Goal: Find specific page/section: Find specific page/section

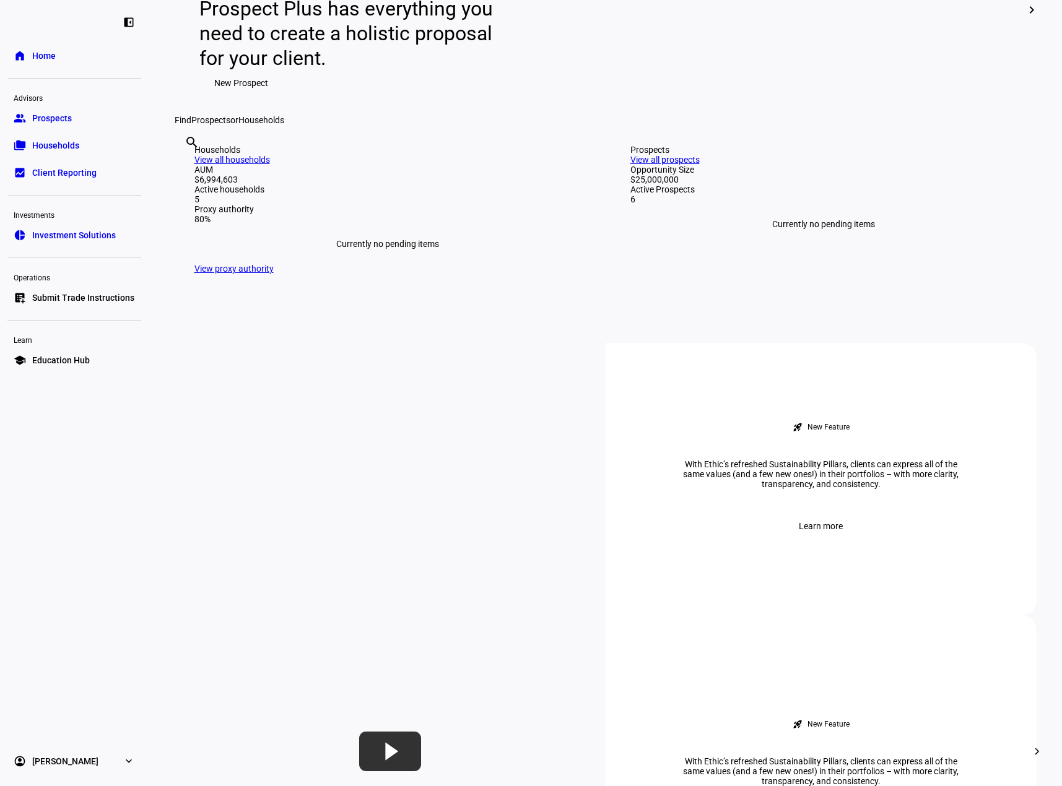
scroll to position [371, 0]
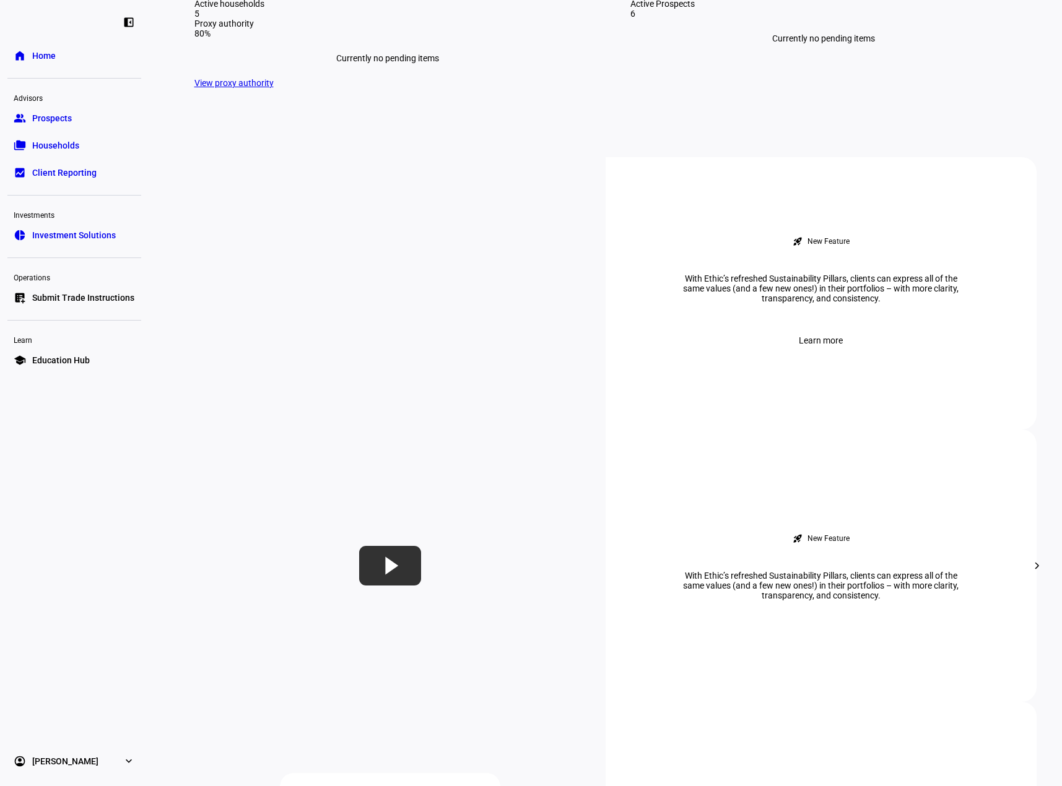
click at [45, 155] on link "folder_copy Households" at bounding box center [74, 145] width 134 height 25
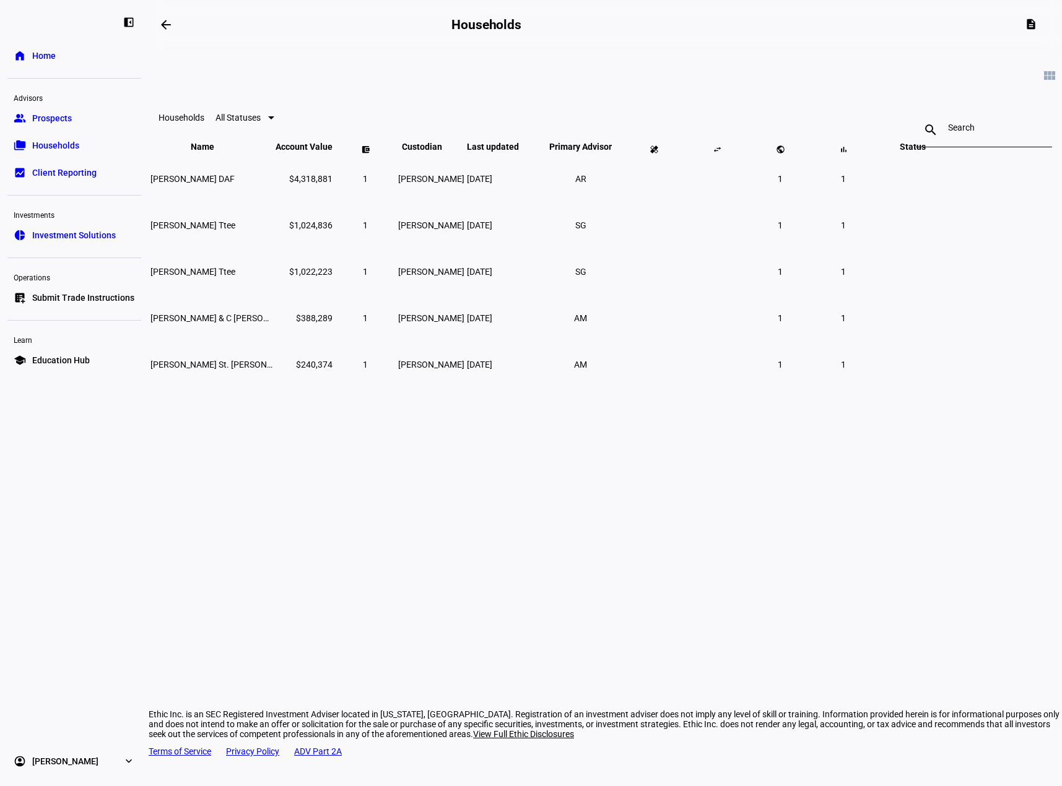
click at [396, 569] on div "arrow_backwards Households description view_module Households All Statuses sear…" at bounding box center [605, 393] width 913 height 786
drag, startPoint x: 706, startPoint y: 551, endPoint x: 655, endPoint y: 338, distance: 219.1
click at [706, 551] on div "arrow_backwards Households description view_module Households All Statuses sear…" at bounding box center [605, 393] width 913 height 786
click at [1042, 79] on mat-icon "view_module" at bounding box center [1049, 75] width 15 height 15
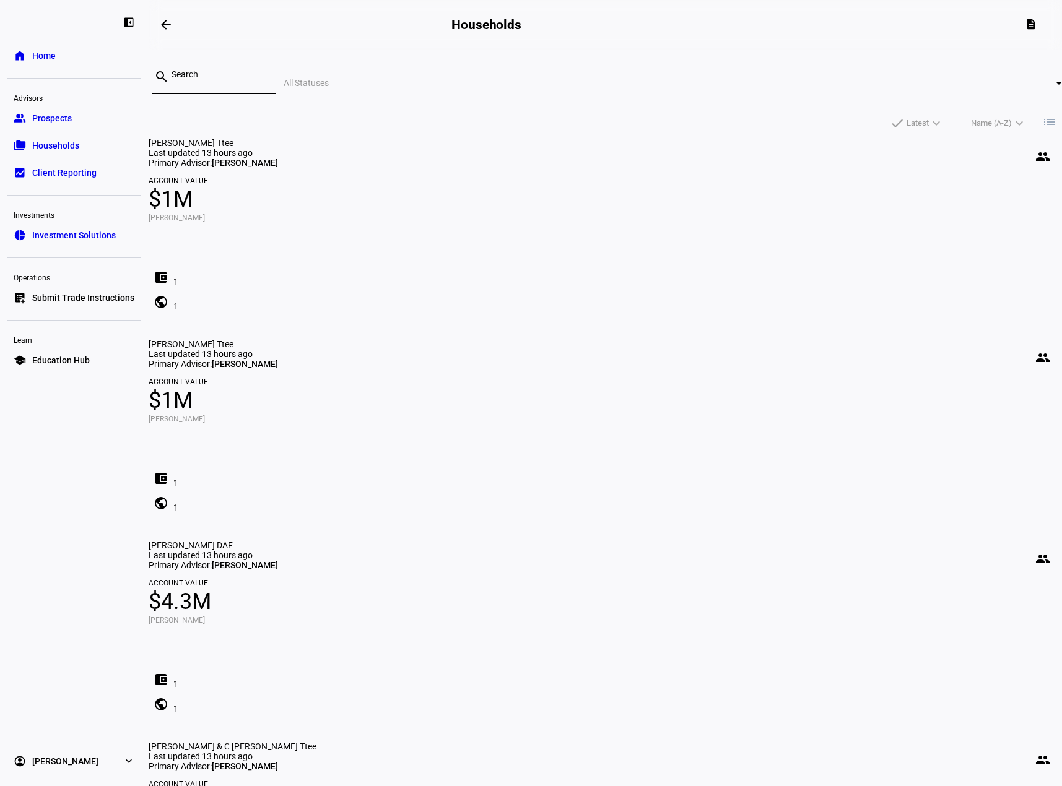
click at [1042, 115] on mat-icon "list" at bounding box center [1049, 122] width 15 height 15
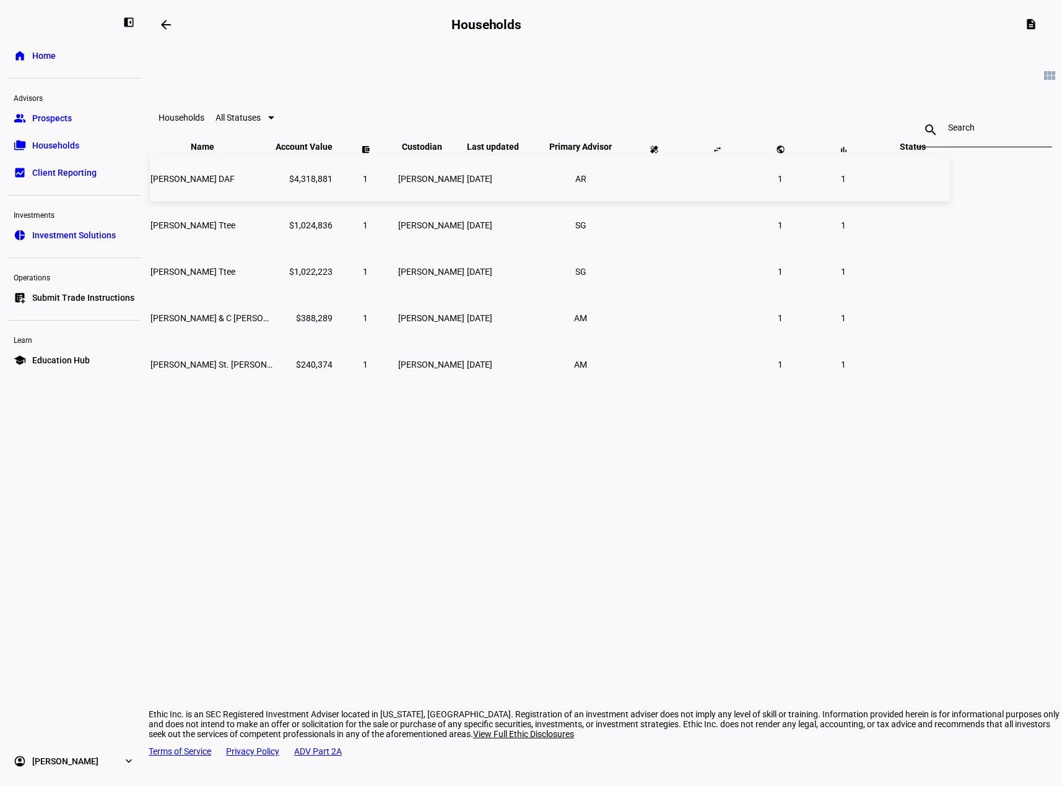
click at [235, 184] on span "[PERSON_NAME] DAF" at bounding box center [192, 179] width 84 height 10
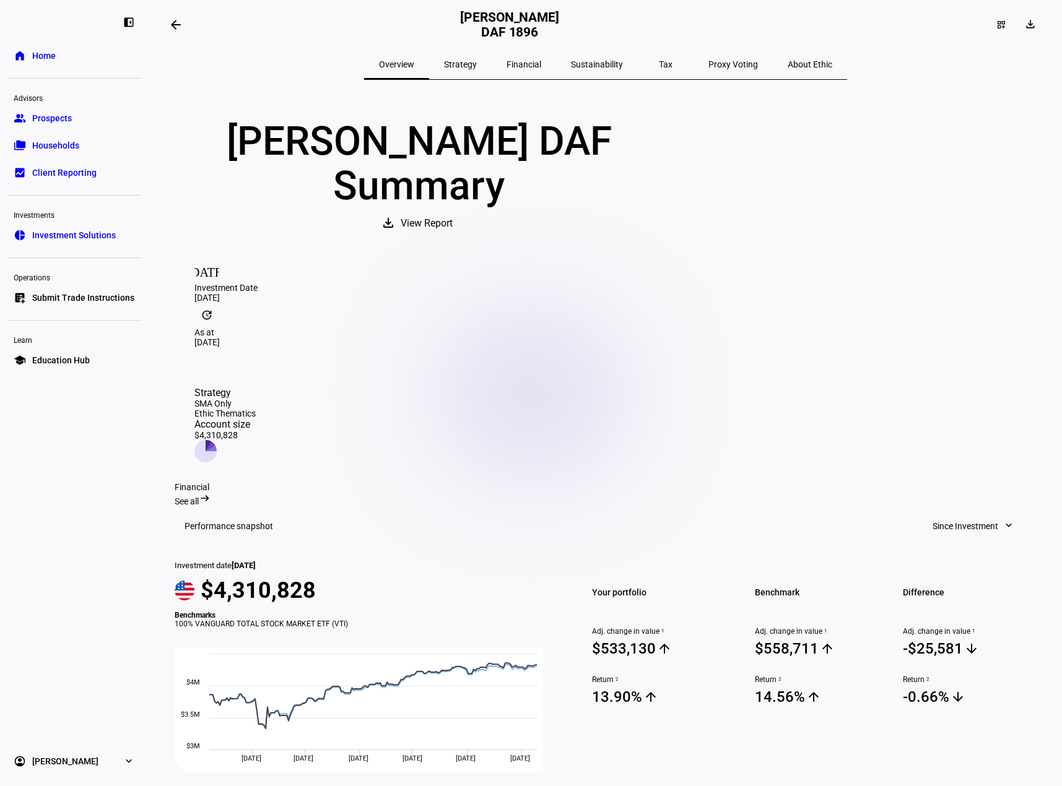
click at [256, 409] on div "Ethic Thematics" at bounding box center [224, 414] width 61 height 10
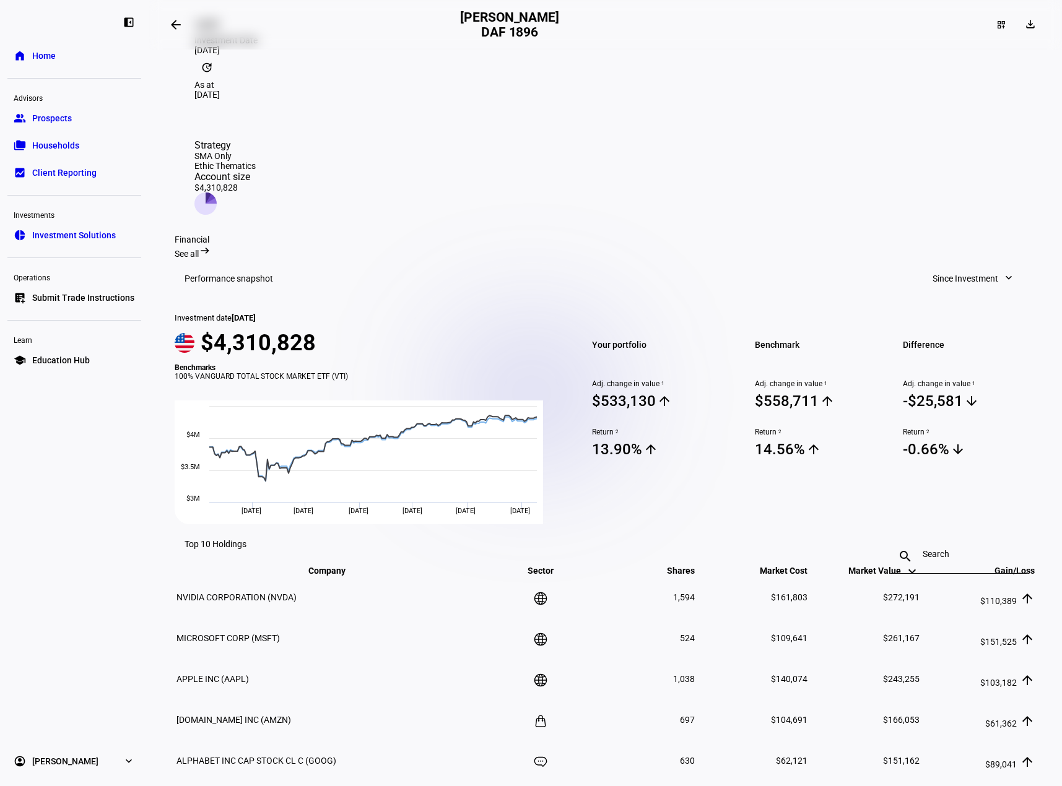
scroll to position [267, 0]
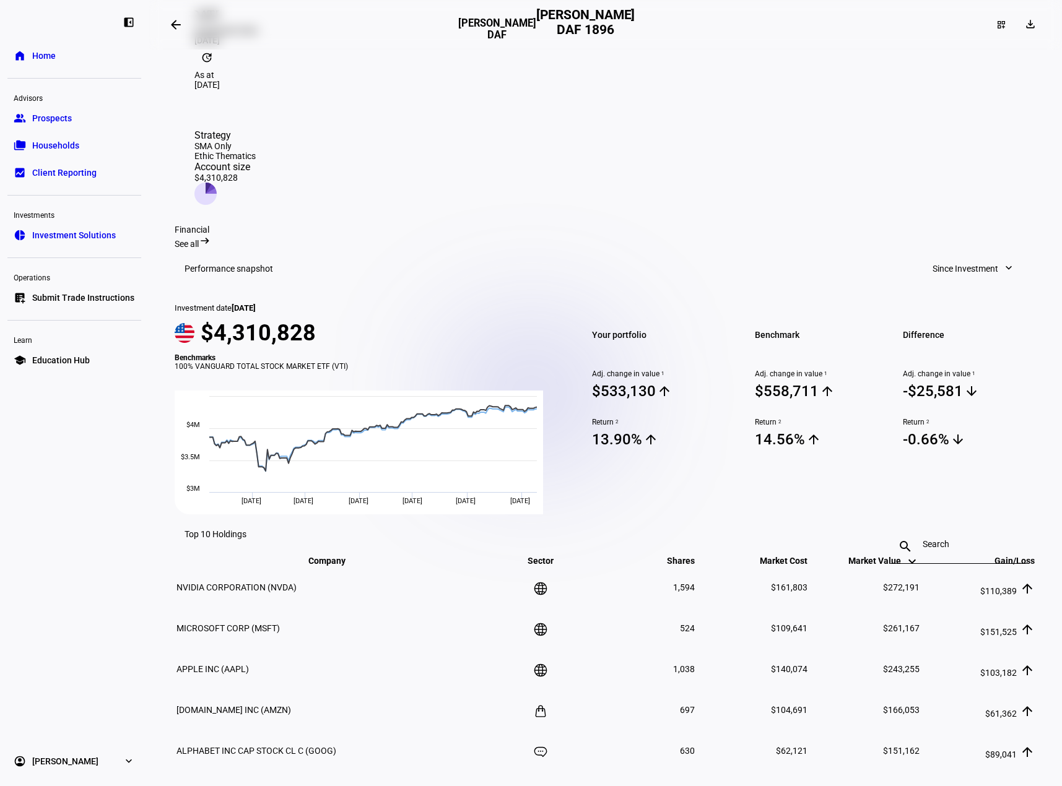
click at [478, 17] on h3 "[PERSON_NAME] DAF" at bounding box center [497, 29] width 78 height 24
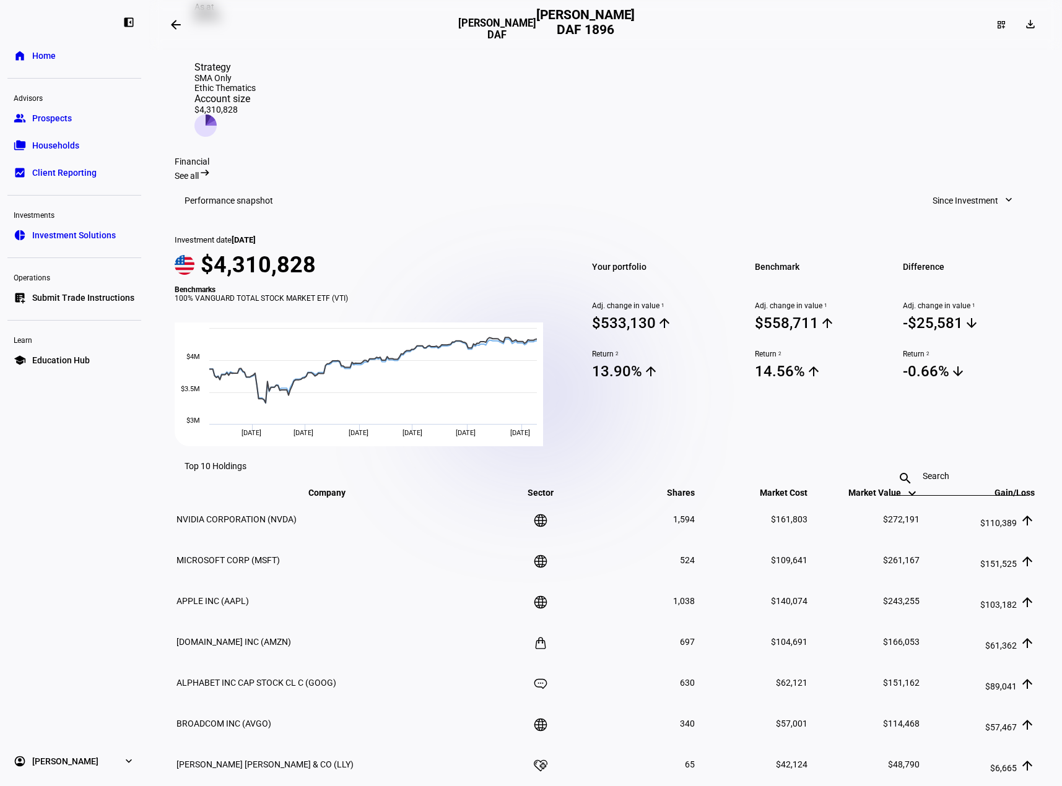
scroll to position [329, 0]
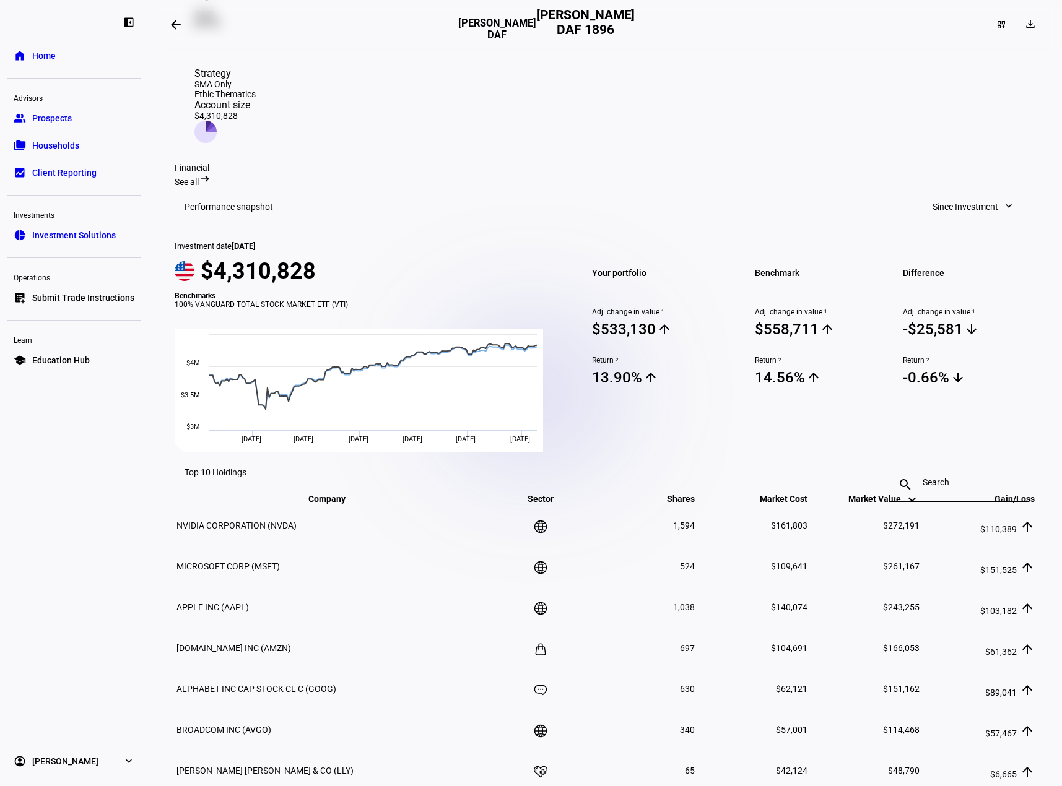
click at [636, 163] on div "Financial See all arrow_right_alt" at bounding box center [606, 175] width 862 height 24
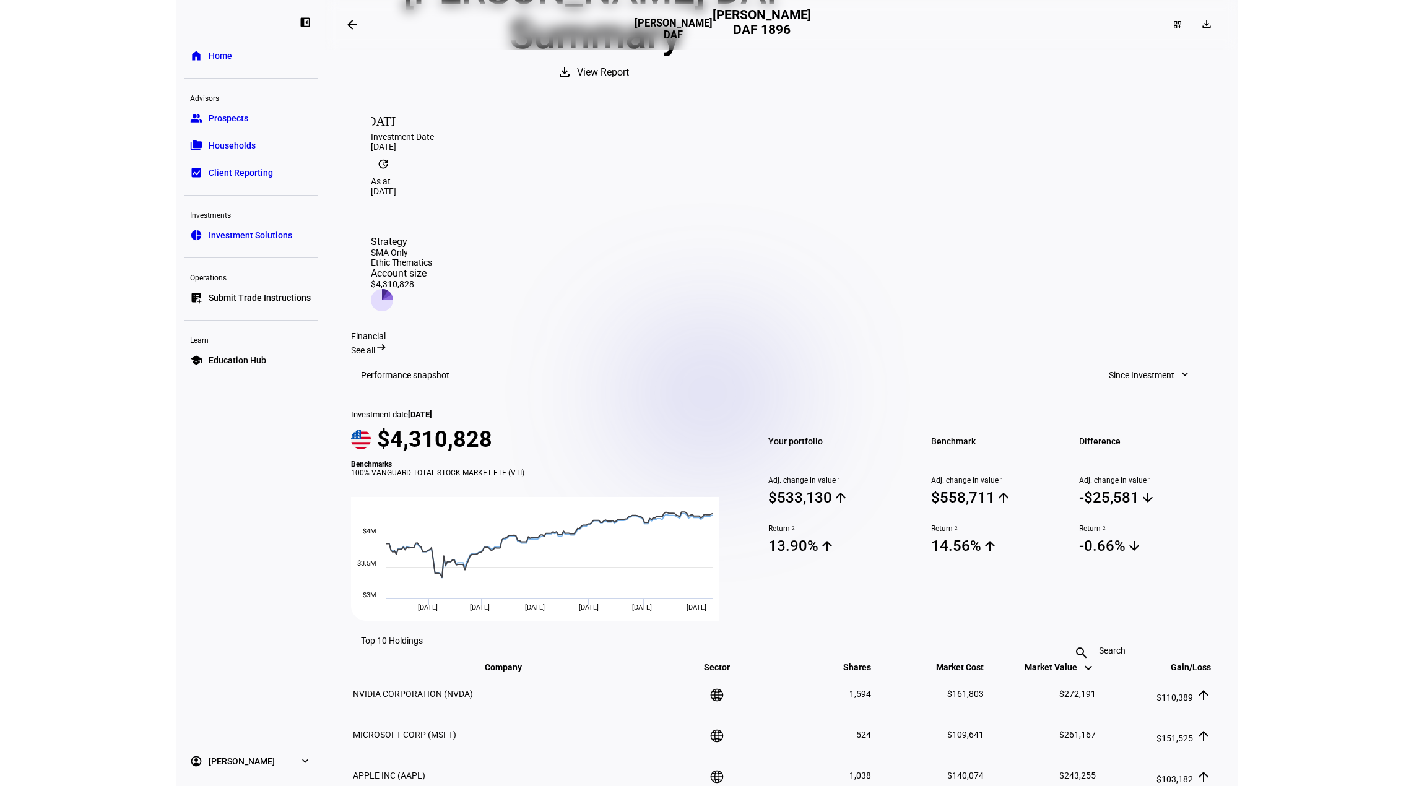
scroll to position [0, 0]
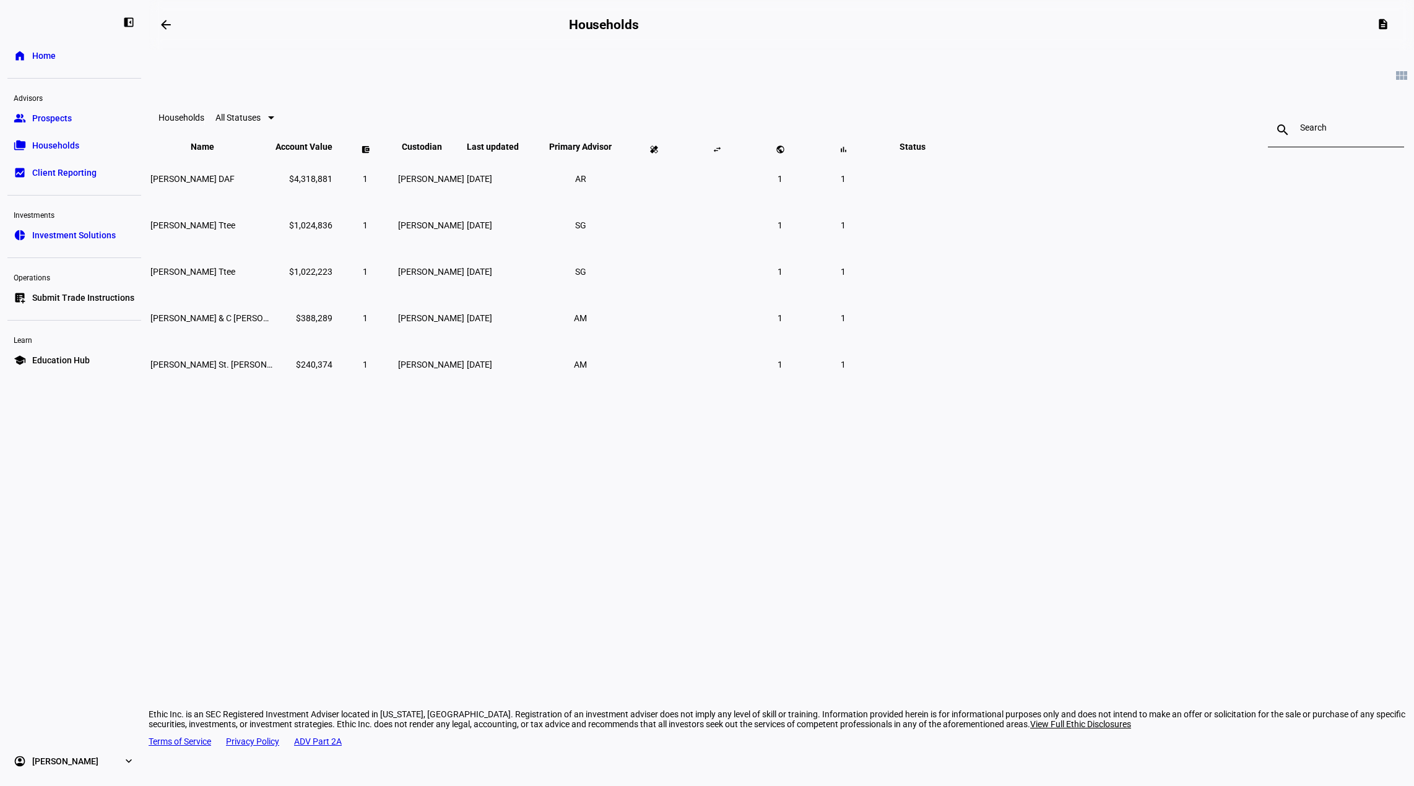
click at [935, 159] on mat-icon "keyboard_arrow_up" at bounding box center [927, 151] width 15 height 15
click at [935, 155] on mat-icon "keyboard_arrow_up" at bounding box center [927, 147] width 15 height 15
click at [235, 323] on span "[PERSON_NAME] Ttee" at bounding box center [192, 318] width 85 height 10
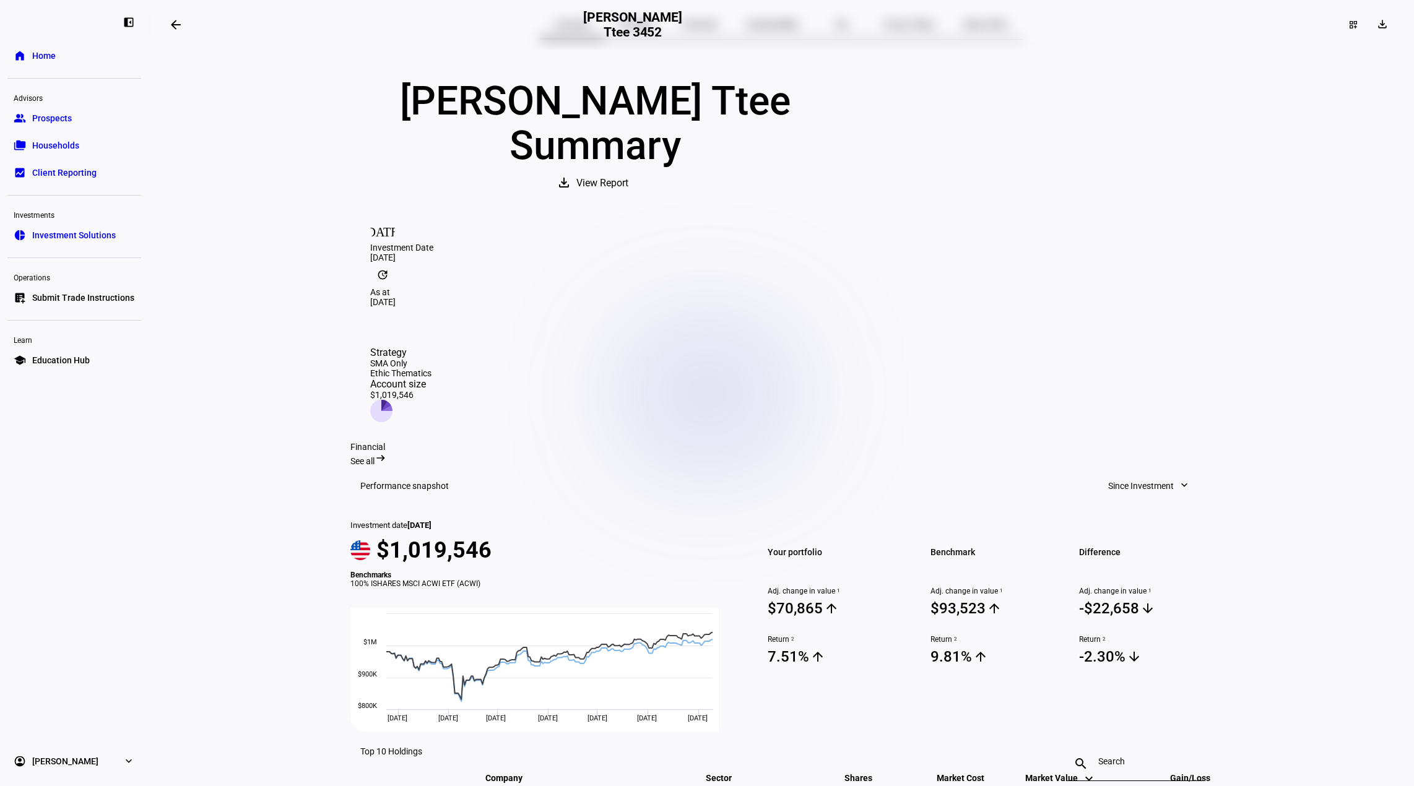
scroll to position [62, 0]
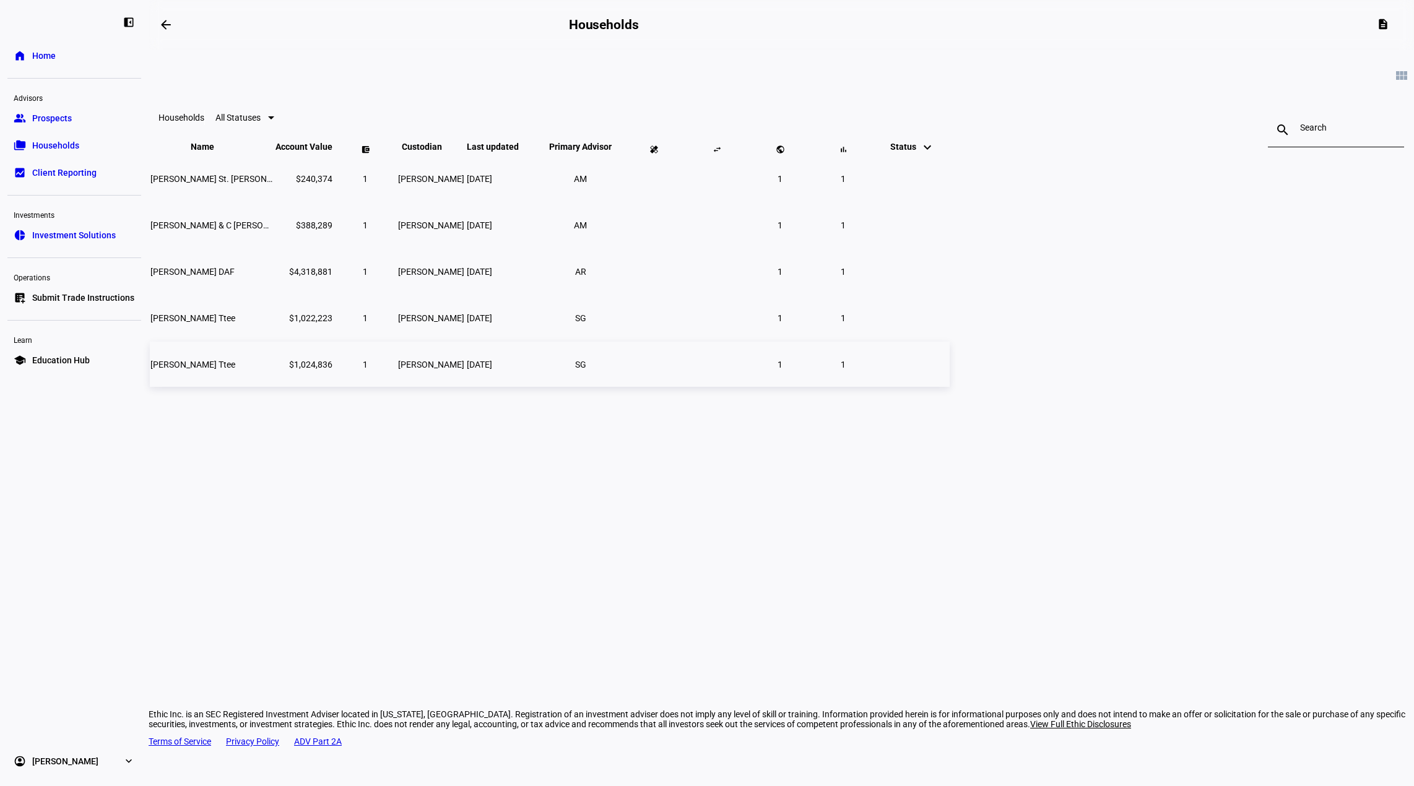
click at [235, 370] on span "[PERSON_NAME] Ttee" at bounding box center [192, 365] width 85 height 10
click at [318, 230] on span "[PERSON_NAME] & C [PERSON_NAME] Ttee" at bounding box center [234, 225] width 168 height 10
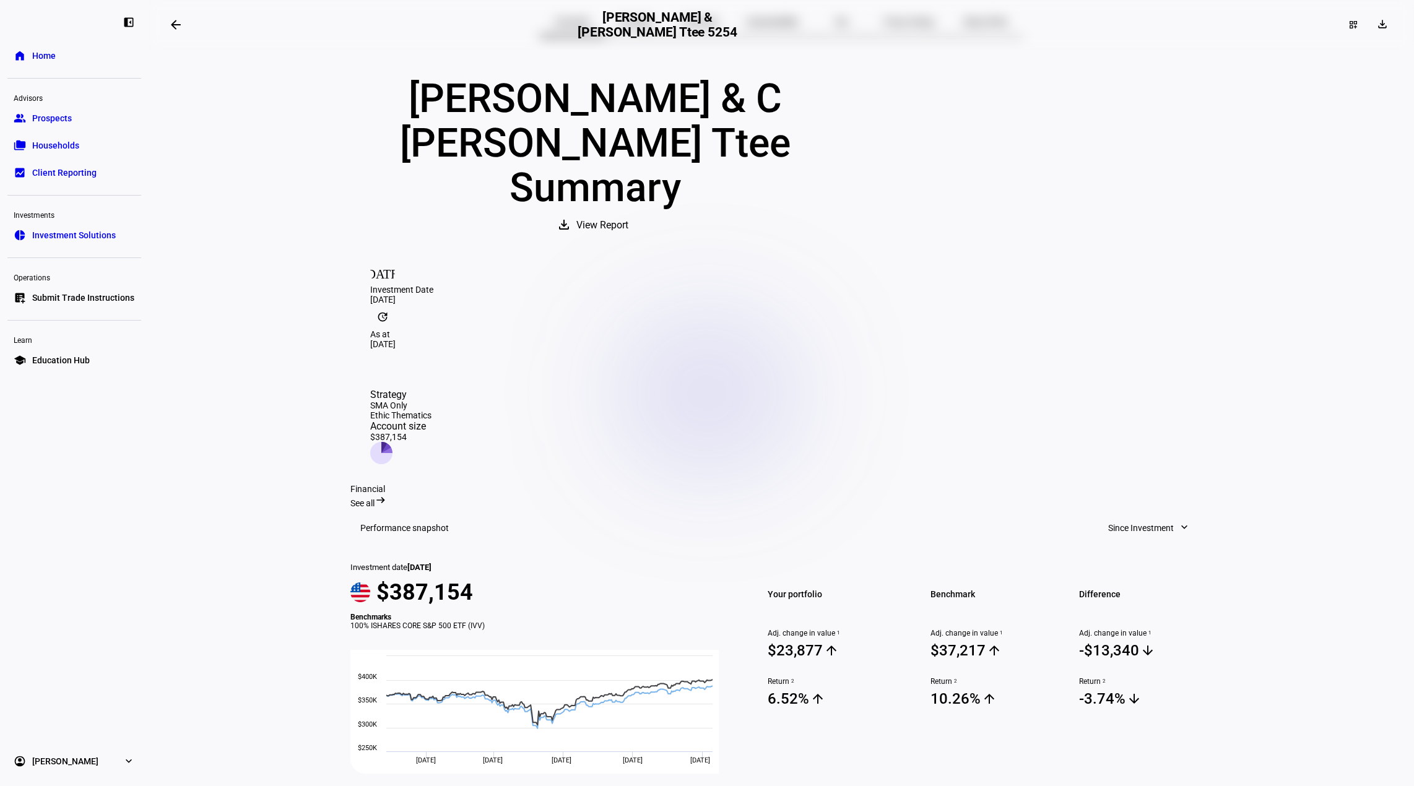
scroll to position [62, 0]
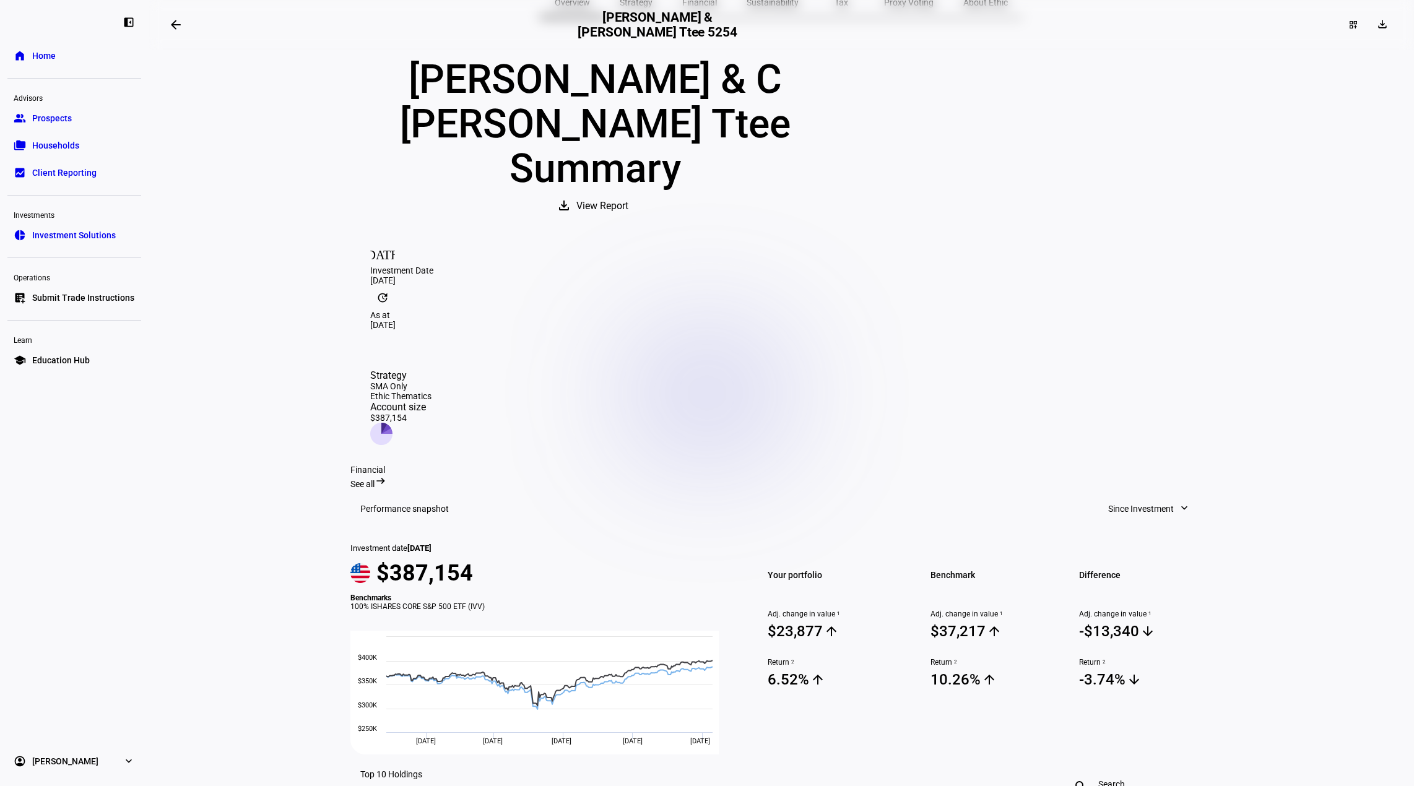
click at [1061, 156] on eth-layout-page-content "arrow_backwards [PERSON_NAME] & [PERSON_NAME] Ttee 5254 dashboard_customize dow…" at bounding box center [781, 393] width 1265 height 786
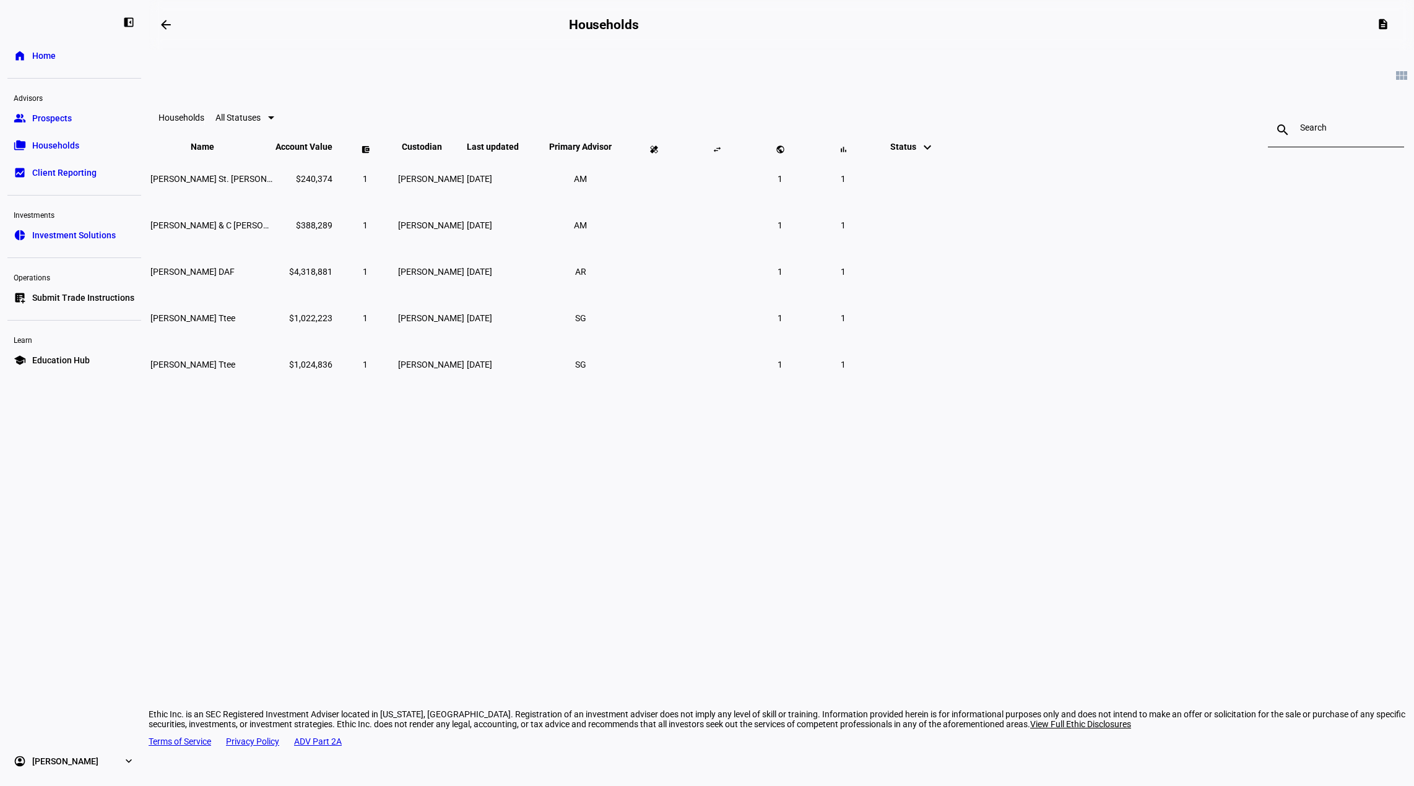
click at [888, 510] on div "arrow_backwards Households description view_module Households All Statuses sear…" at bounding box center [781, 393] width 1265 height 786
click at [998, 485] on div "arrow_backwards Households description view_module Households All Statuses sear…" at bounding box center [781, 393] width 1265 height 786
drag, startPoint x: 927, startPoint y: 583, endPoint x: 932, endPoint y: 516, distance: 67.7
click at [927, 583] on div "arrow_backwards Households description view_module Households All Statuses sear…" at bounding box center [781, 393] width 1265 height 786
click at [305, 184] on span "[PERSON_NAME] St. [PERSON_NAME] &" at bounding box center [227, 179] width 154 height 10
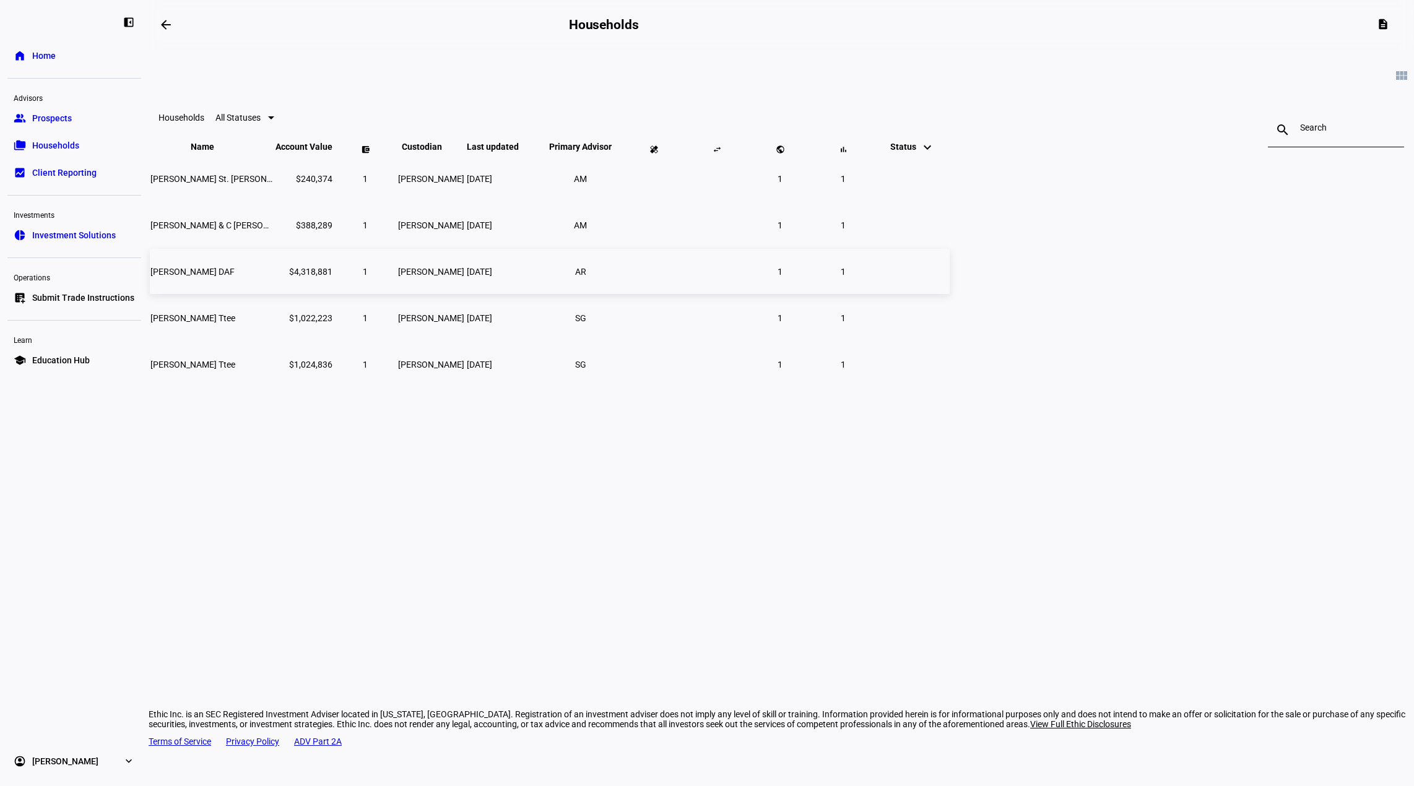
click at [235, 277] on span "[PERSON_NAME] DAF" at bounding box center [192, 272] width 84 height 10
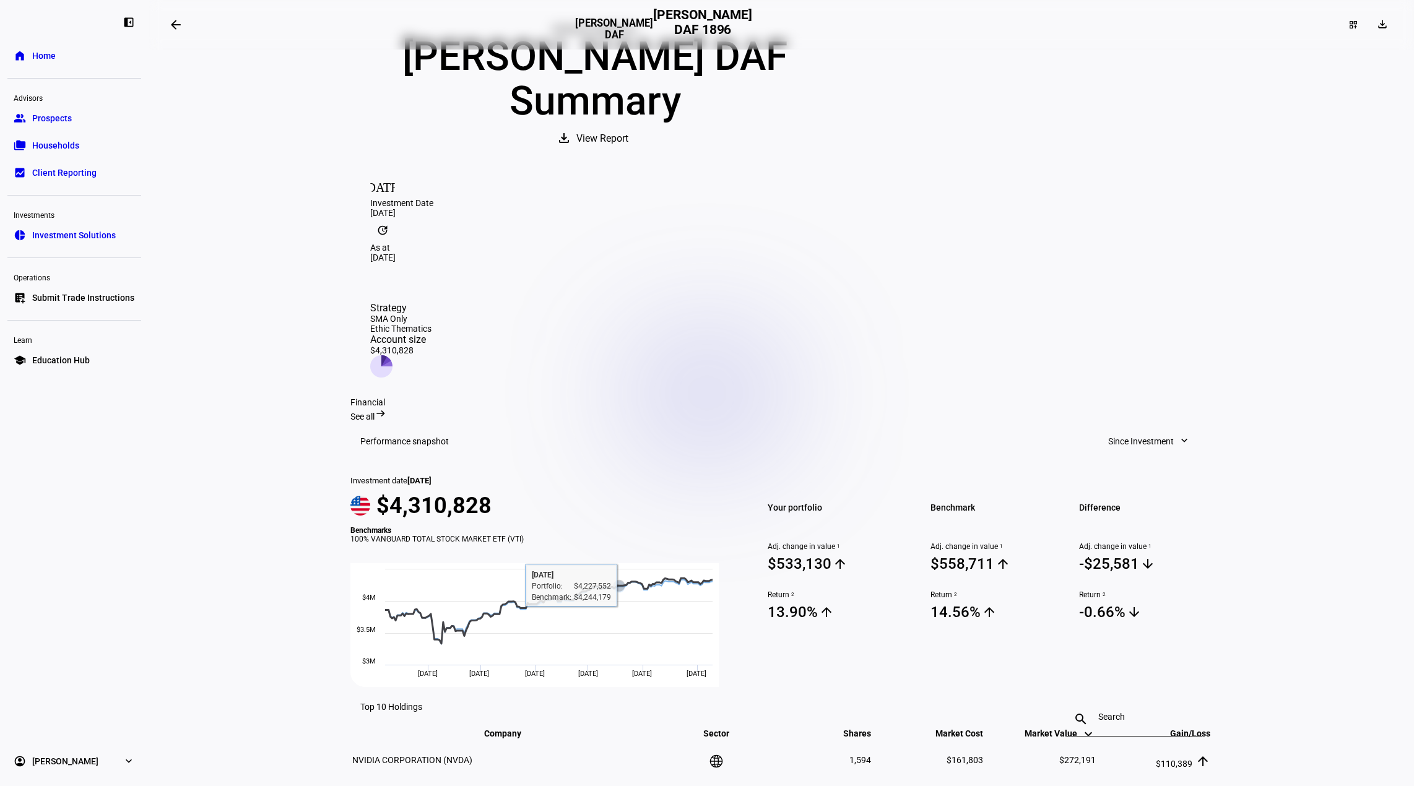
scroll to position [124, 0]
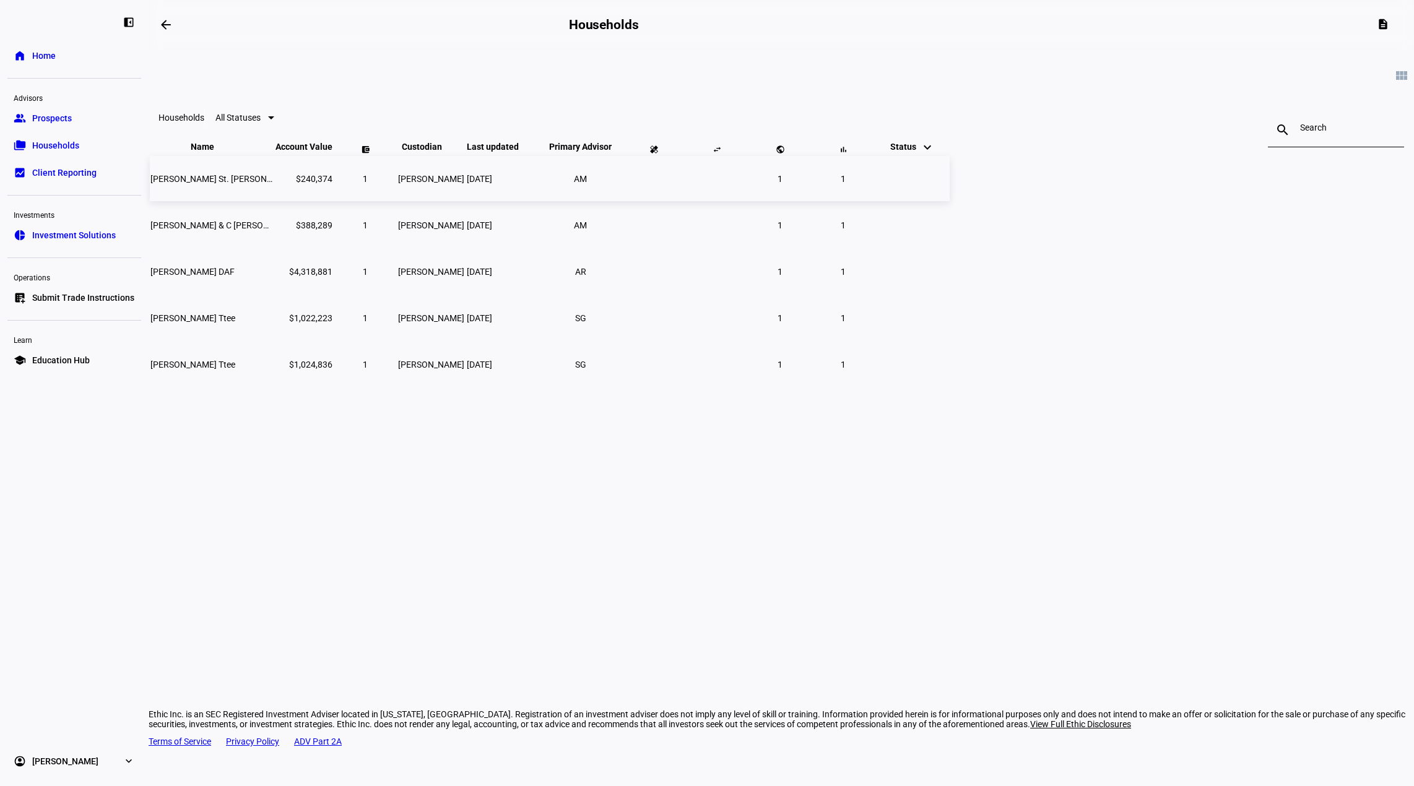
click at [305, 184] on span "[PERSON_NAME] St. [PERSON_NAME] &" at bounding box center [227, 179] width 154 height 10
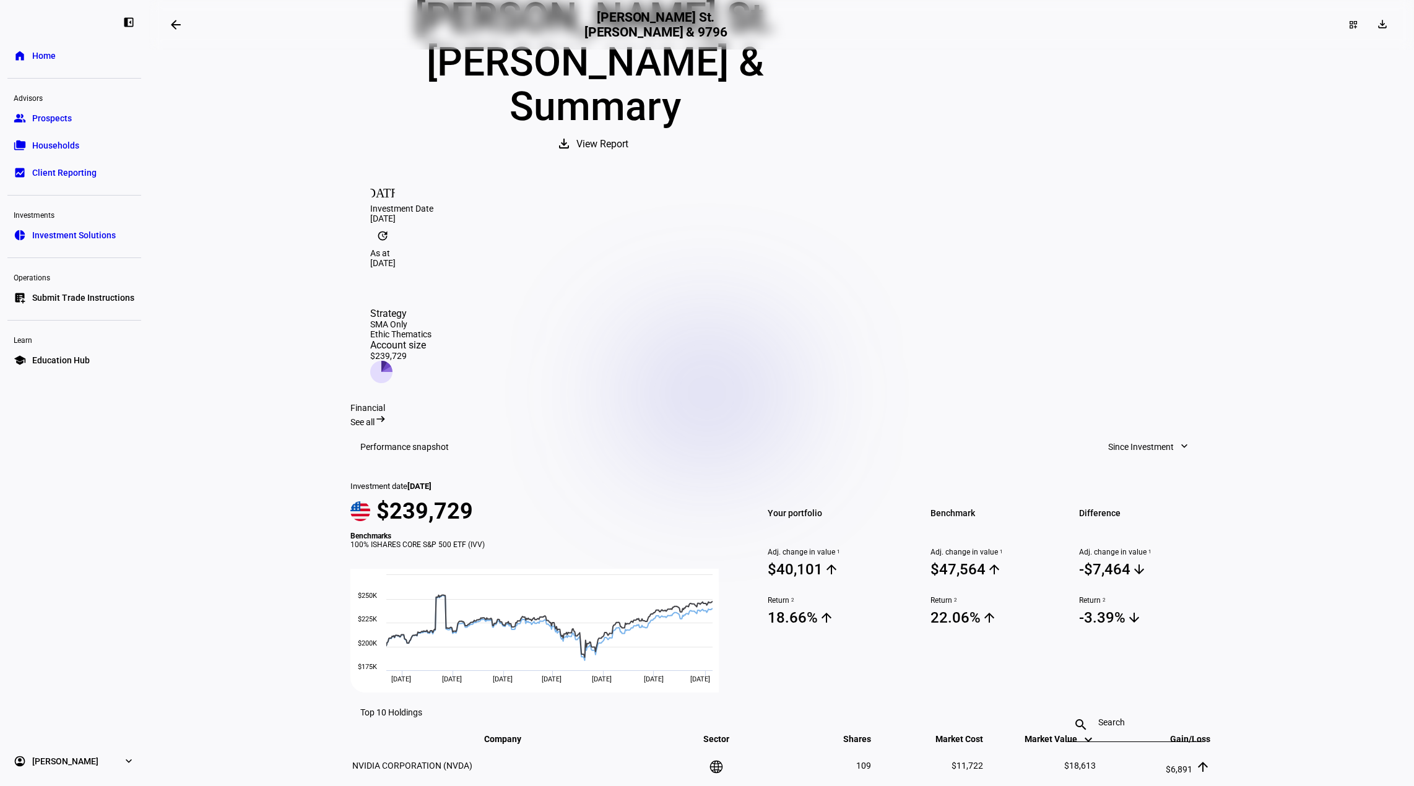
scroll to position [144, 0]
